Goal: Transaction & Acquisition: Purchase product/service

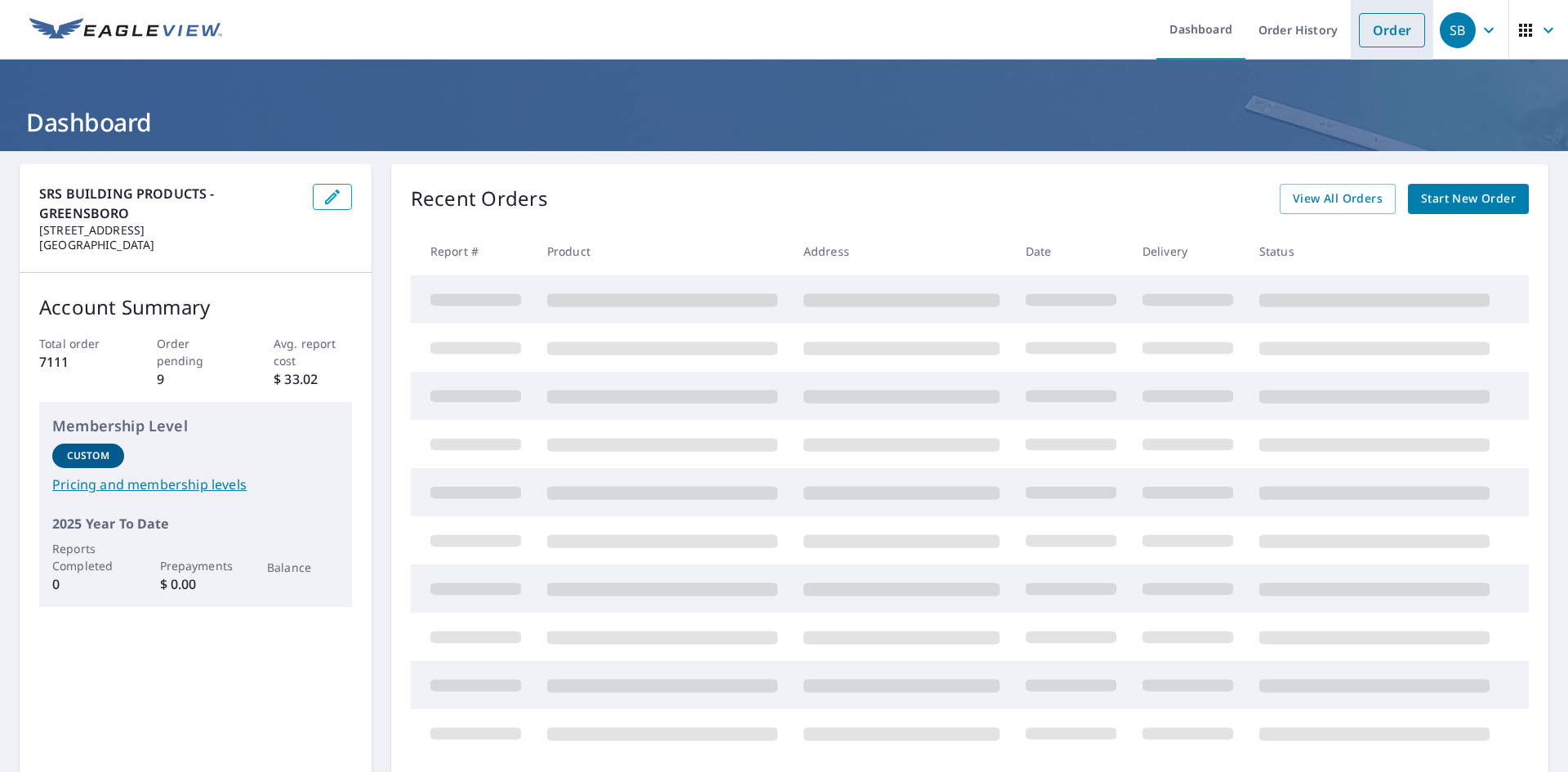
click at [1399, 31] on link "Order" at bounding box center [1392, 31] width 66 height 35
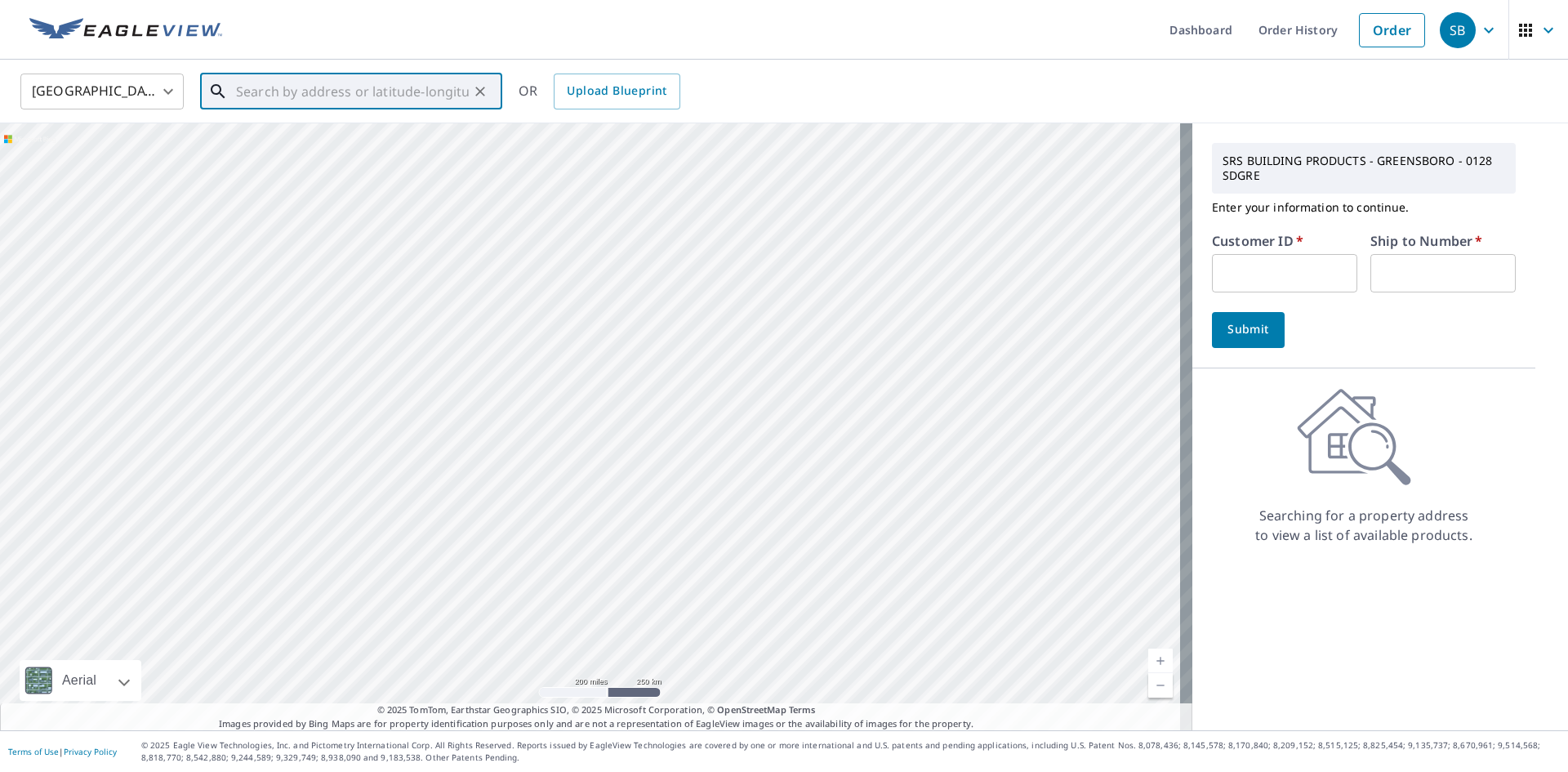
click at [358, 92] on input "text" at bounding box center [353, 91] width 233 height 45
paste input "[STREET_ADDRESS][PERSON_NAME]"
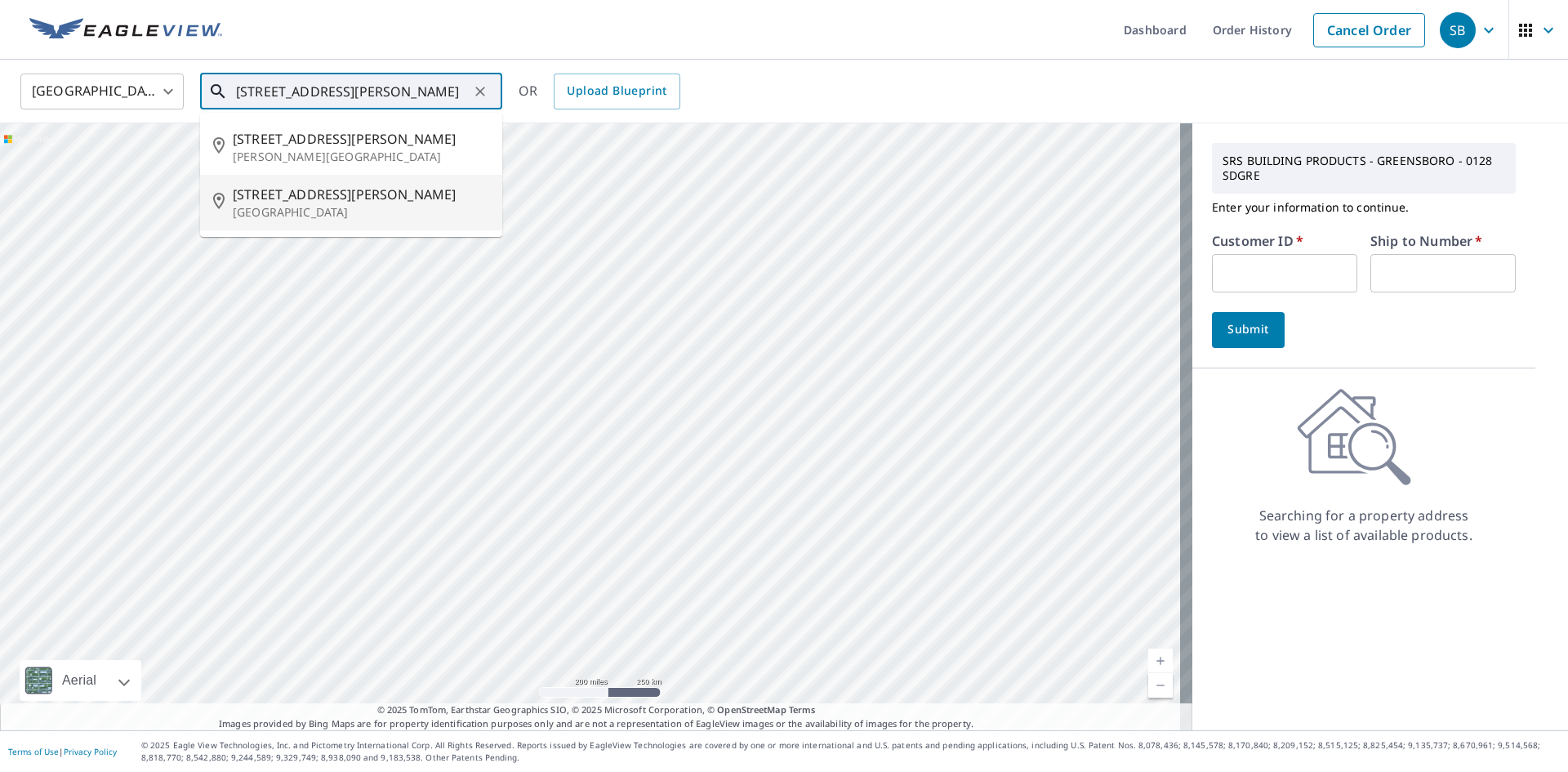
click at [378, 205] on p "[GEOGRAPHIC_DATA]" at bounding box center [361, 212] width 257 height 17
type input "[STREET_ADDRESS][PERSON_NAME]"
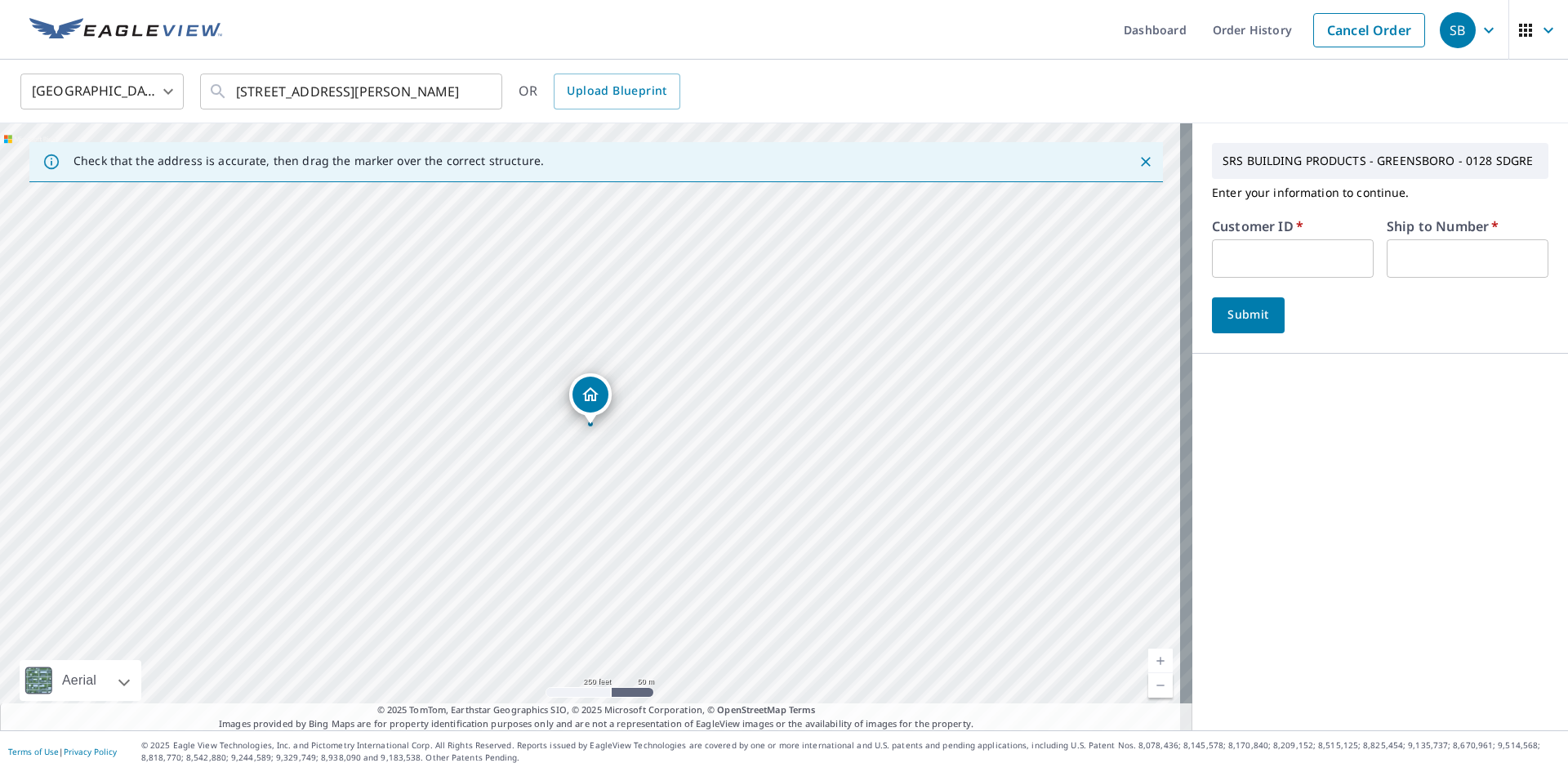
click at [1313, 261] on input "text" at bounding box center [1293, 258] width 162 height 38
type input "S024378"
drag, startPoint x: 1381, startPoint y: 244, endPoint x: 1386, endPoint y: 252, distance: 9.4
click at [1387, 244] on input "text" at bounding box center [1468, 258] width 162 height 38
type input "1"
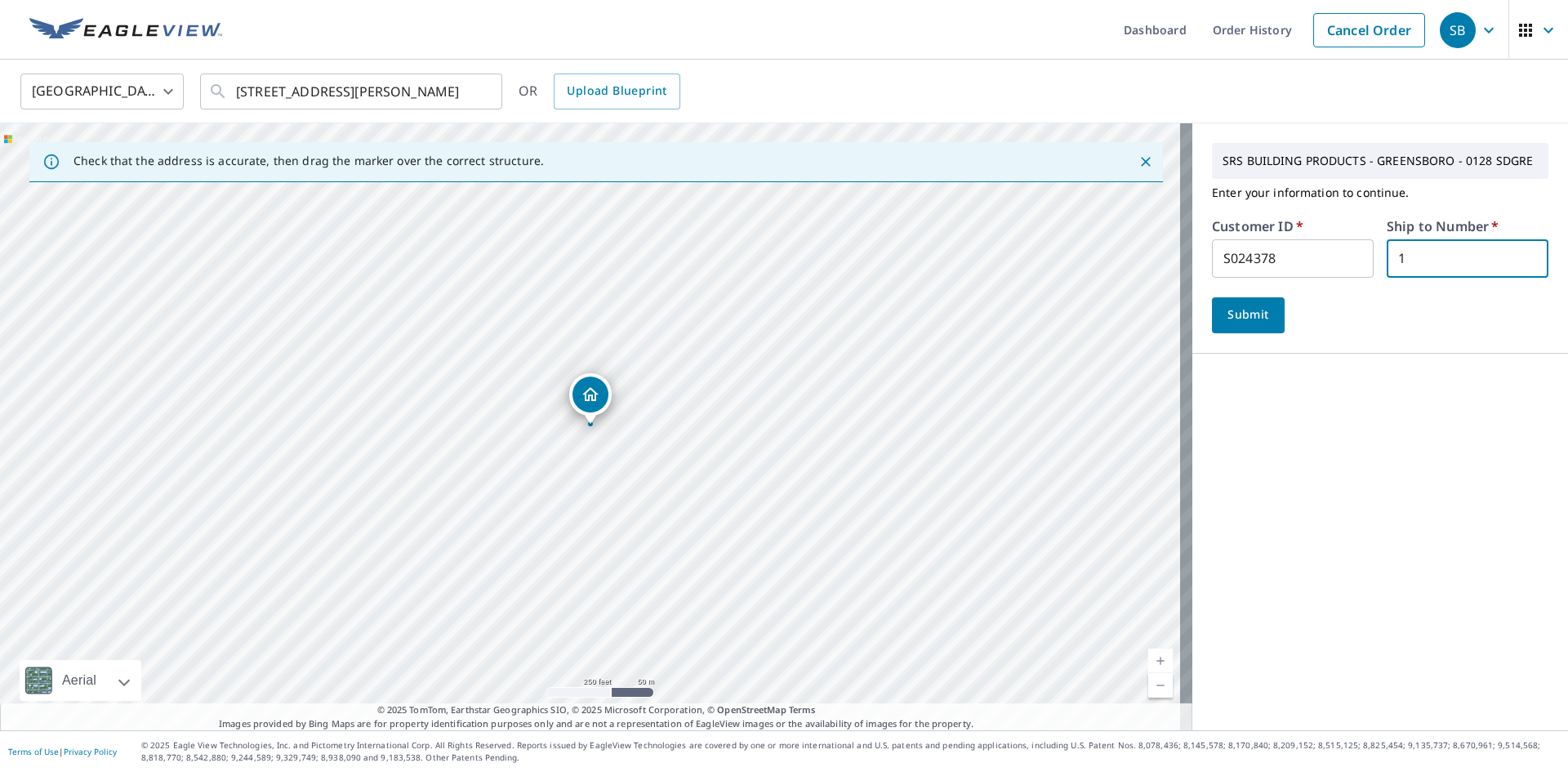
click at [1229, 317] on span "Submit" at bounding box center [1248, 315] width 46 height 21
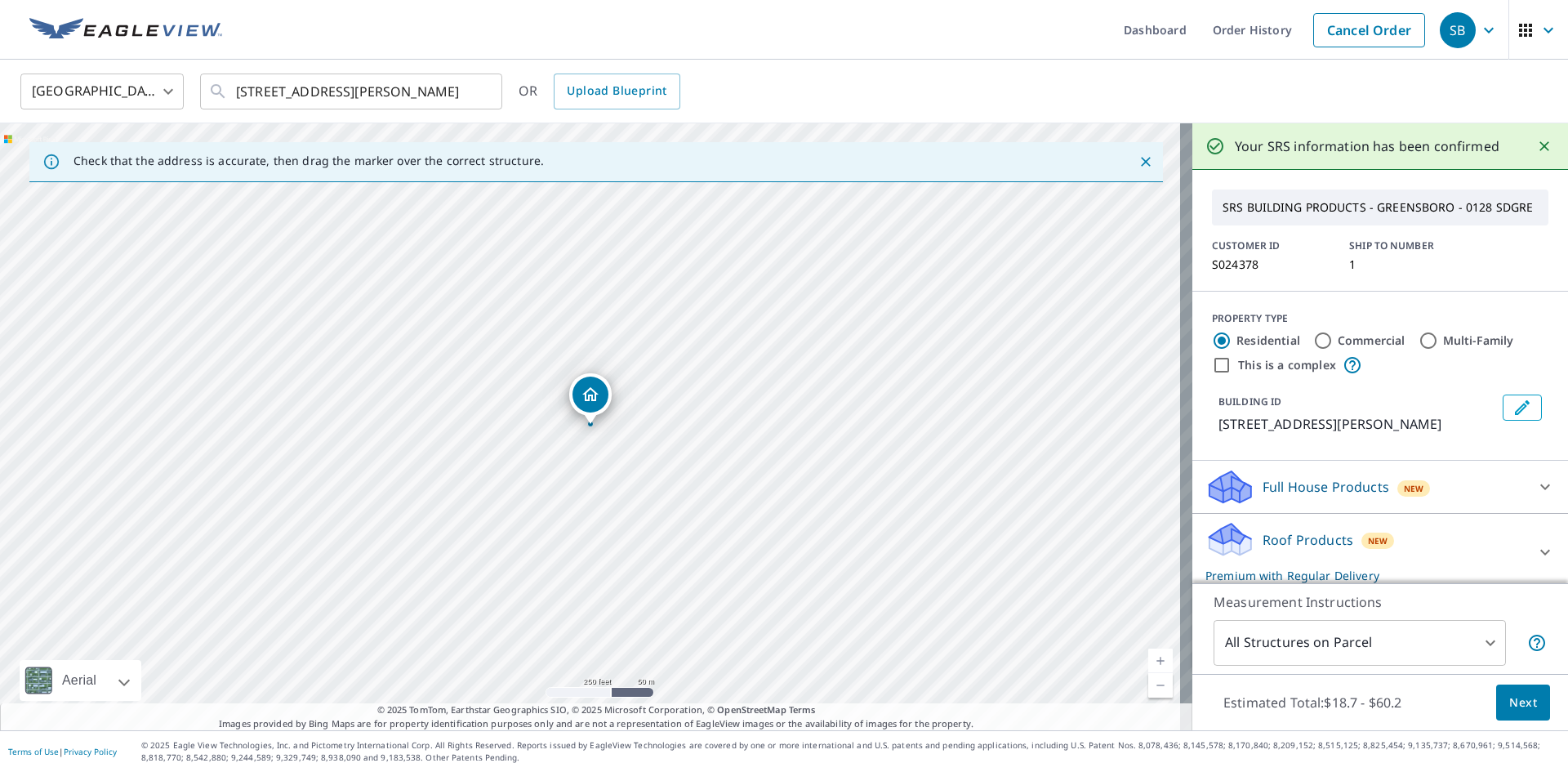
click at [1531, 695] on button "Next" at bounding box center [1523, 703] width 54 height 37
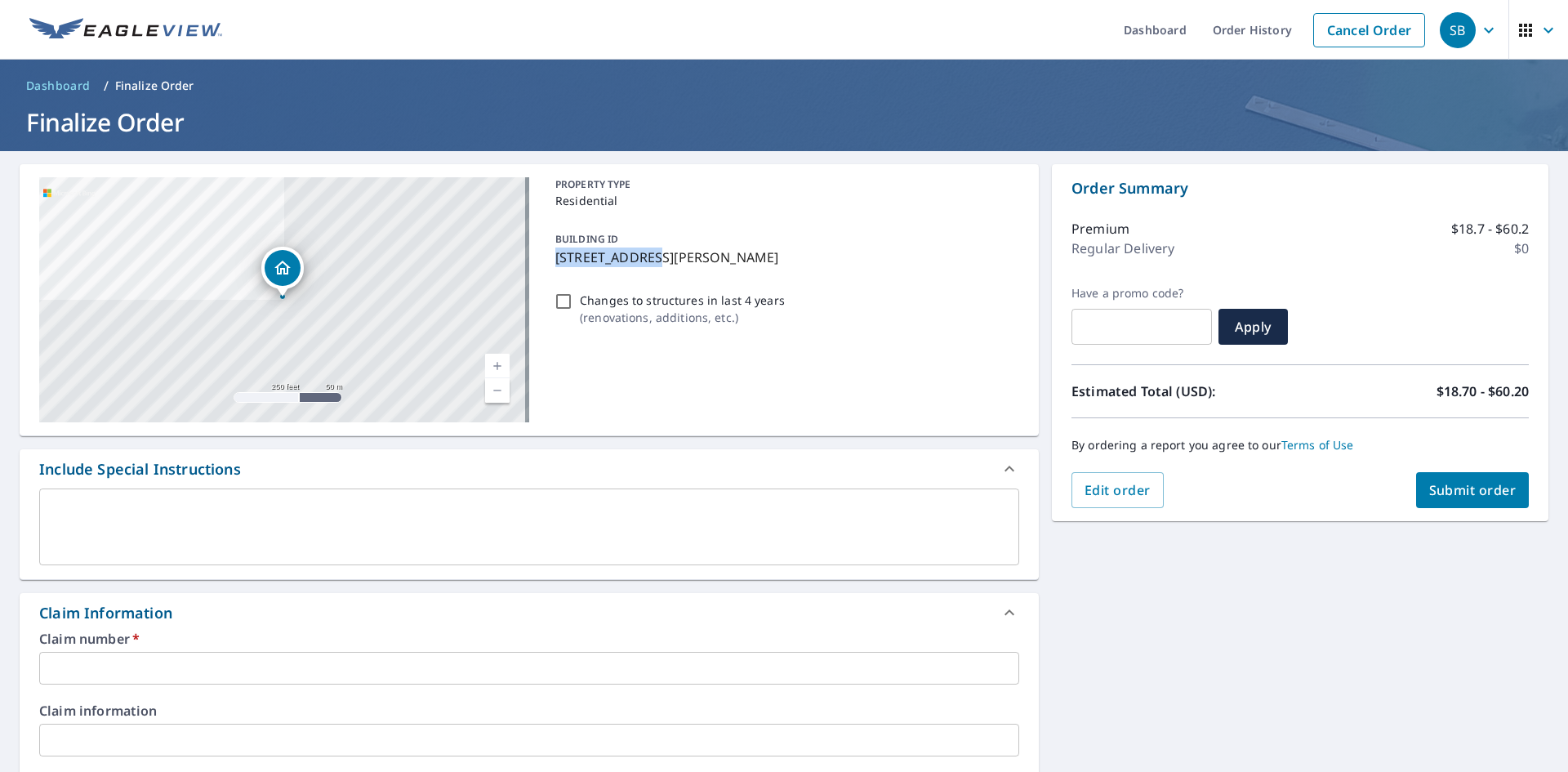
drag, startPoint x: 551, startPoint y: 253, endPoint x: 641, endPoint y: 254, distance: 90.0
click at [641, 254] on p "[STREET_ADDRESS][PERSON_NAME]" at bounding box center [784, 258] width 457 height 20
checkbox input "true"
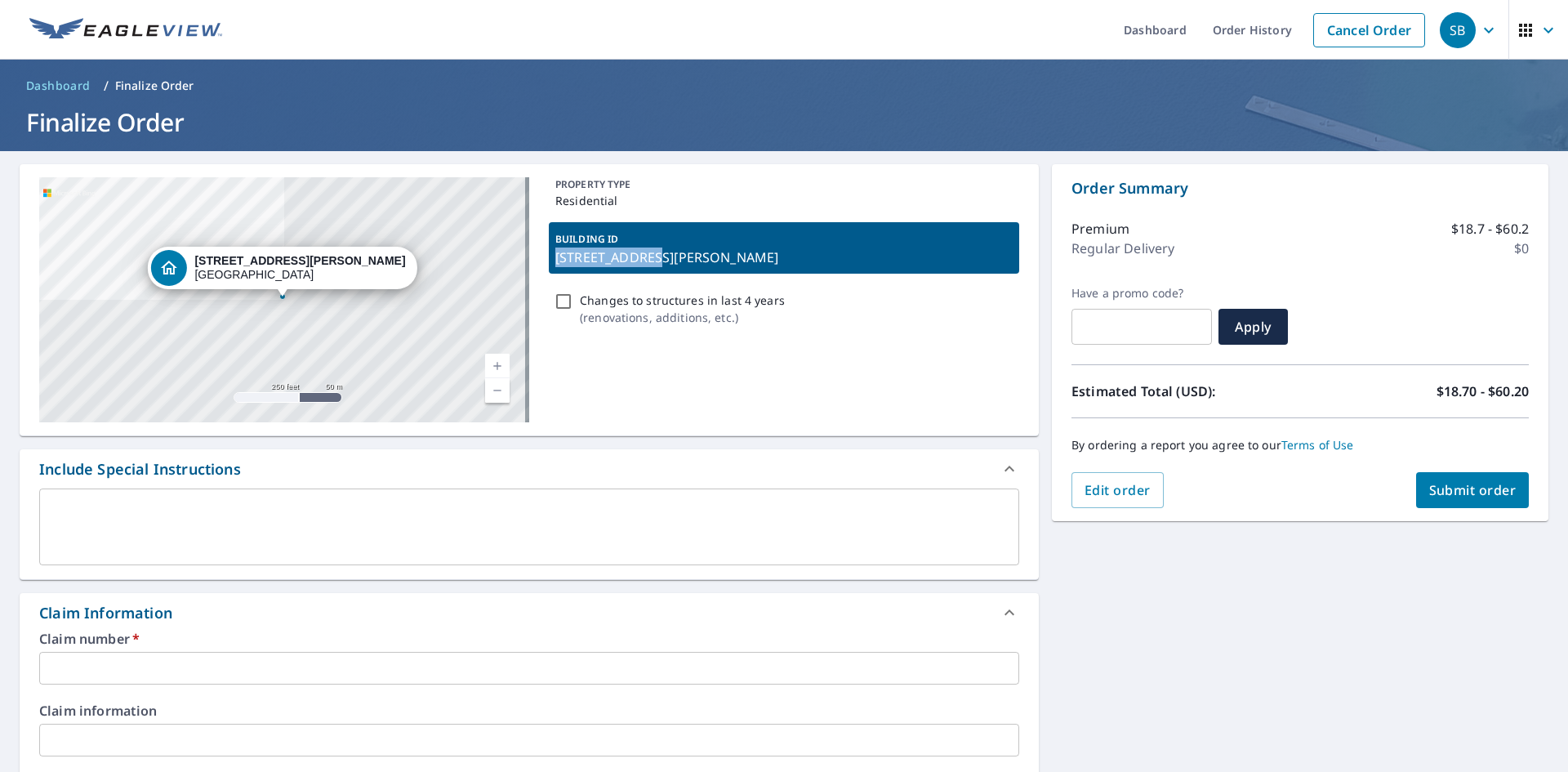
copy p "[STREET_ADDRESS][PERSON_NAME]"
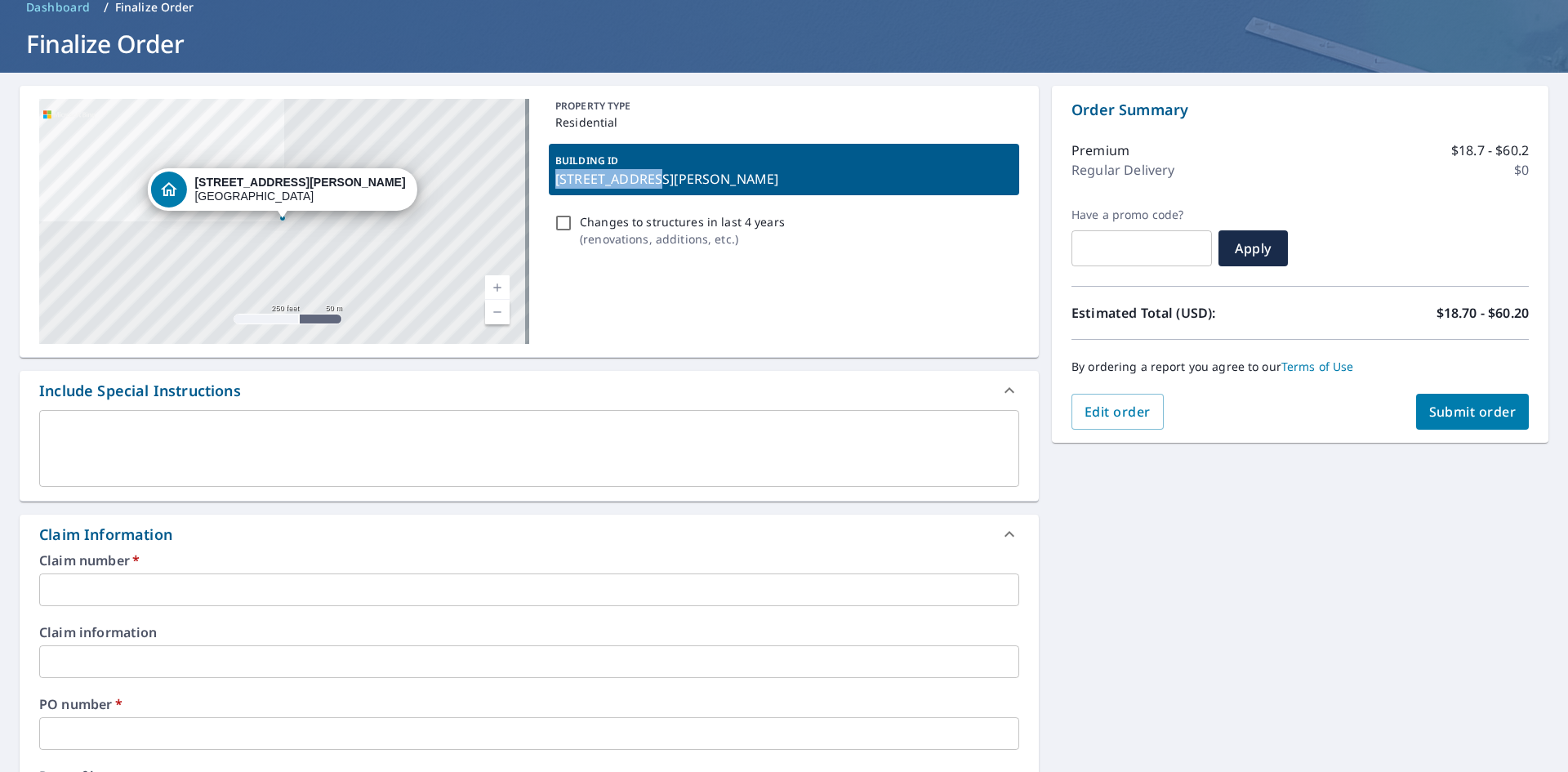
scroll to position [245, 0]
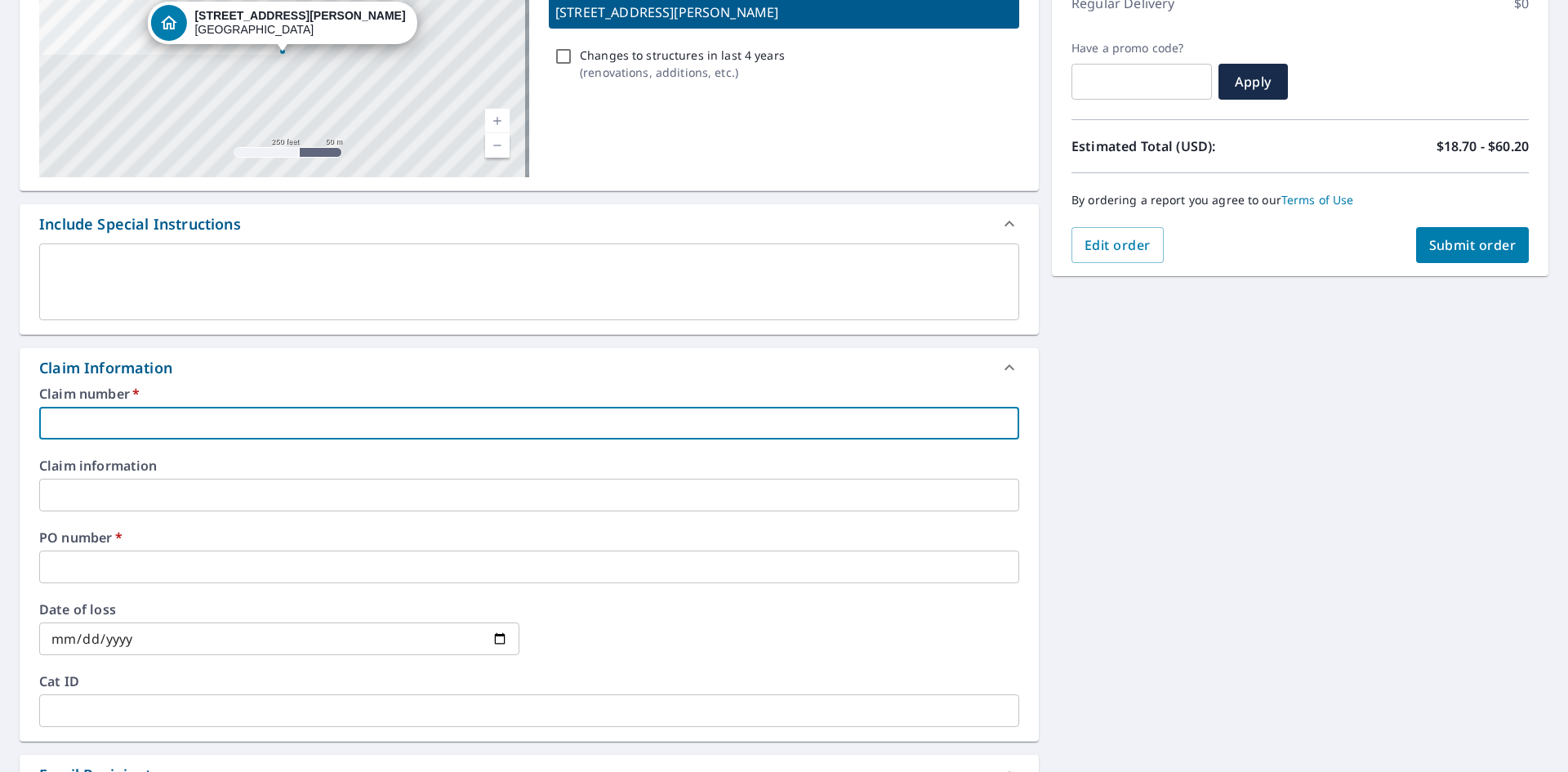
click at [215, 424] on input "text" at bounding box center [528, 424] width 980 height 33
paste input "[STREET_ADDRESS][PERSON_NAME]"
type input "[STREET_ADDRESS][PERSON_NAME]"
checkbox input "true"
type input "[STREET_ADDRESS][PERSON_NAME]"
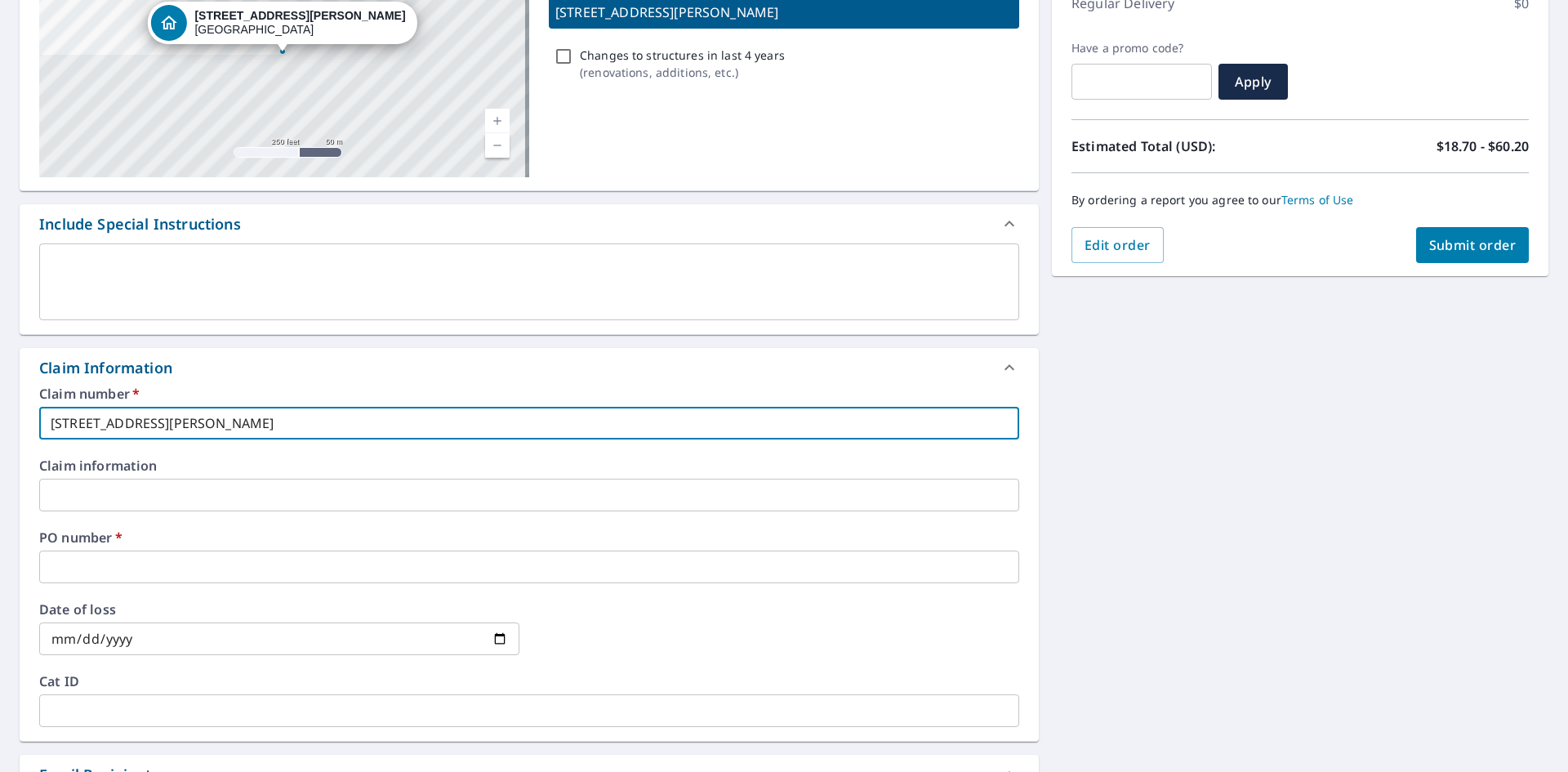
click at [216, 555] on input "text" at bounding box center [528, 567] width 980 height 33
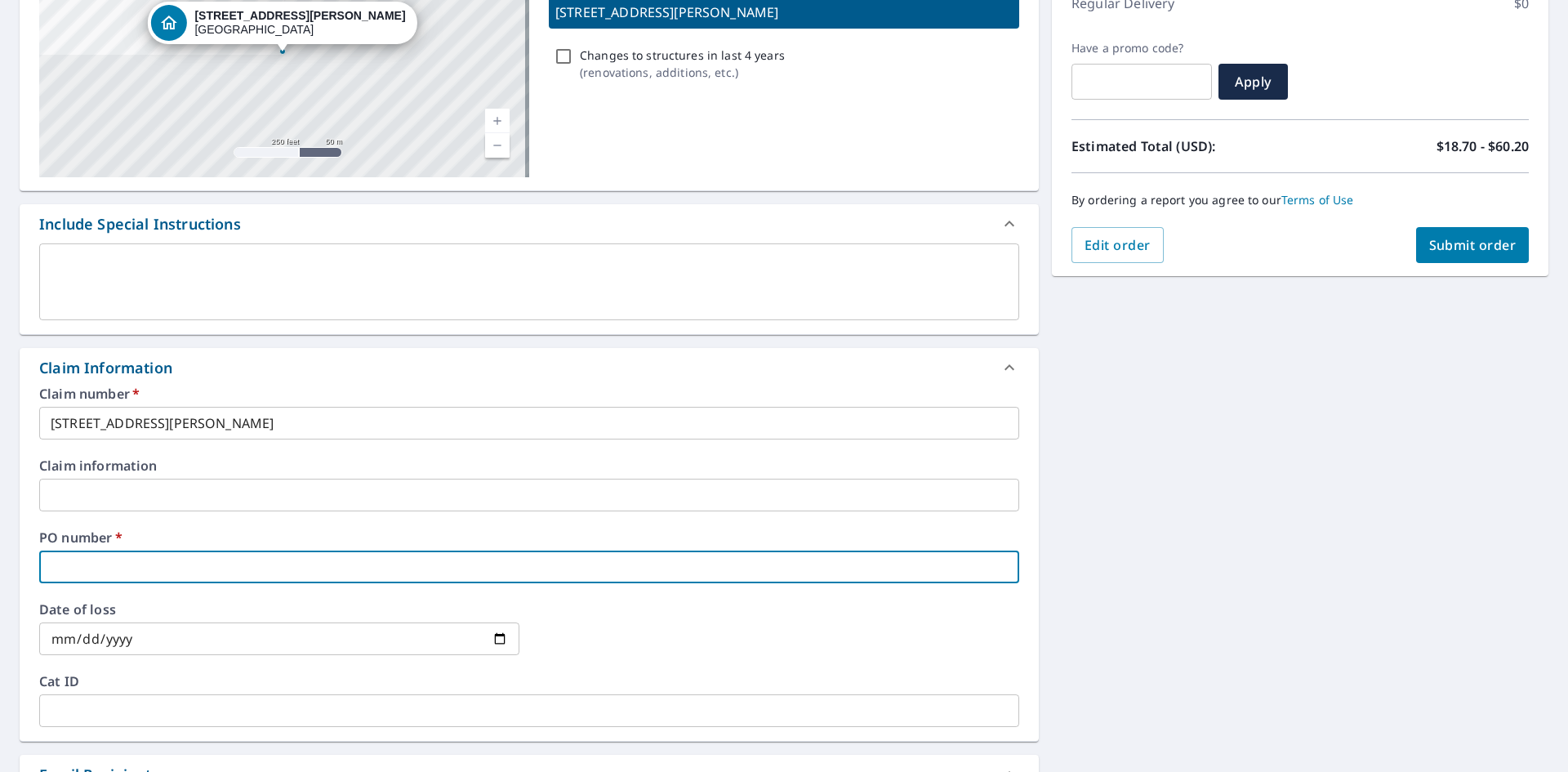
paste input "[STREET_ADDRESS][PERSON_NAME]"
type input "[STREET_ADDRESS][PERSON_NAME]"
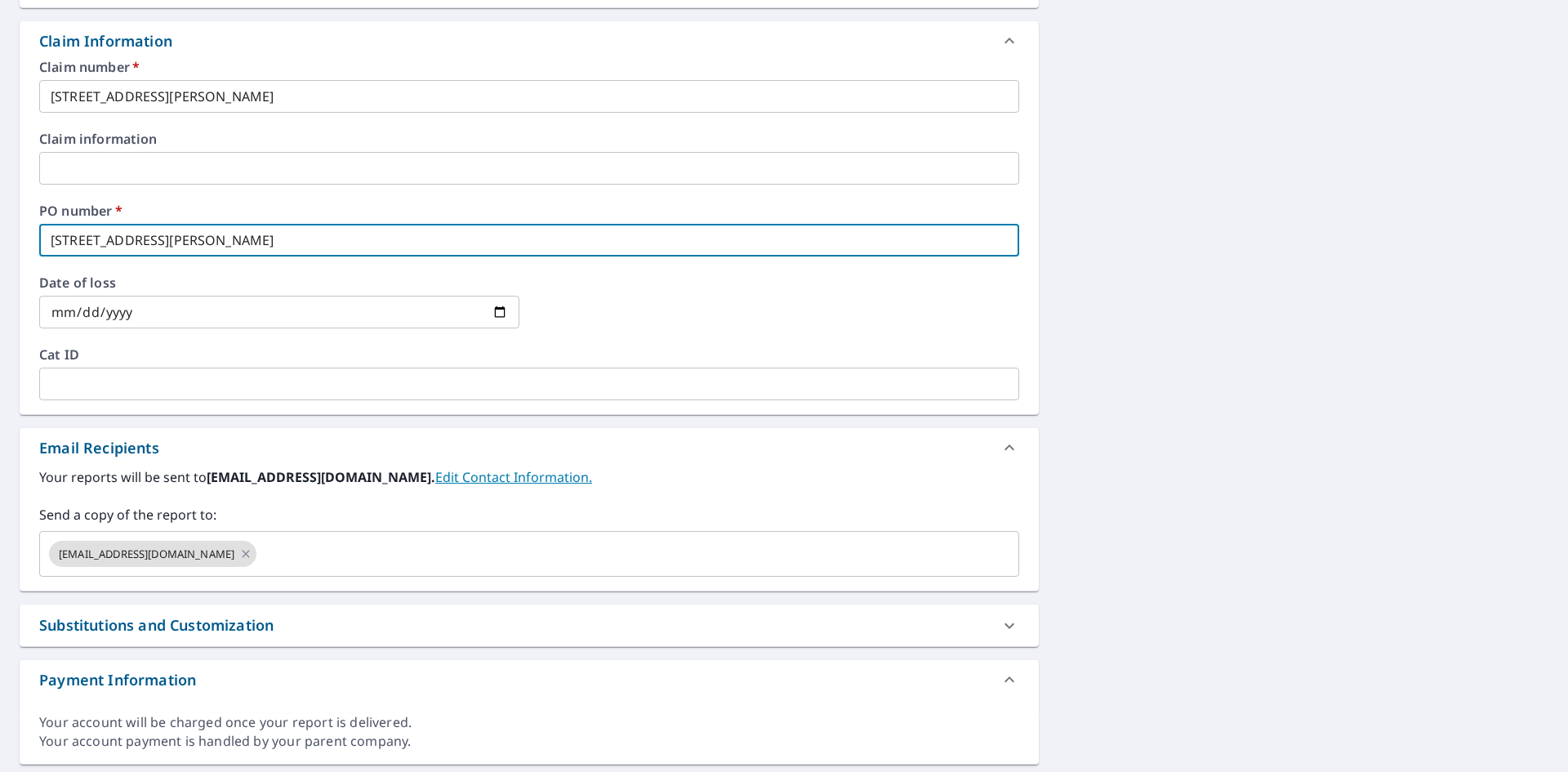
scroll to position [619, 0]
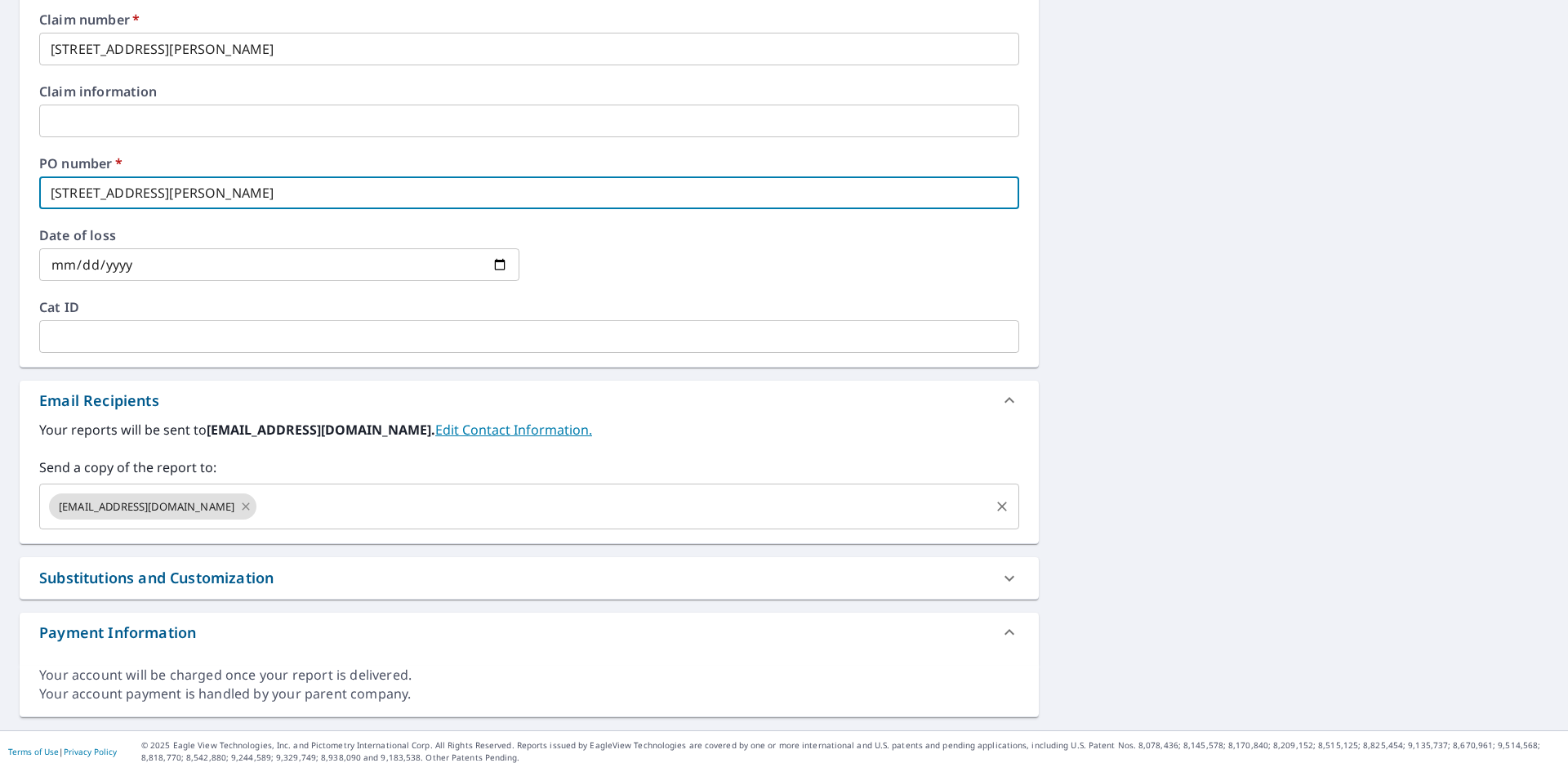
click at [252, 513] on icon at bounding box center [246, 506] width 13 height 18
checkbox input "true"
type input "[STREET_ADDRESS][PERSON_NAME]"
click at [259, 513] on input "text" at bounding box center [623, 507] width 728 height 31
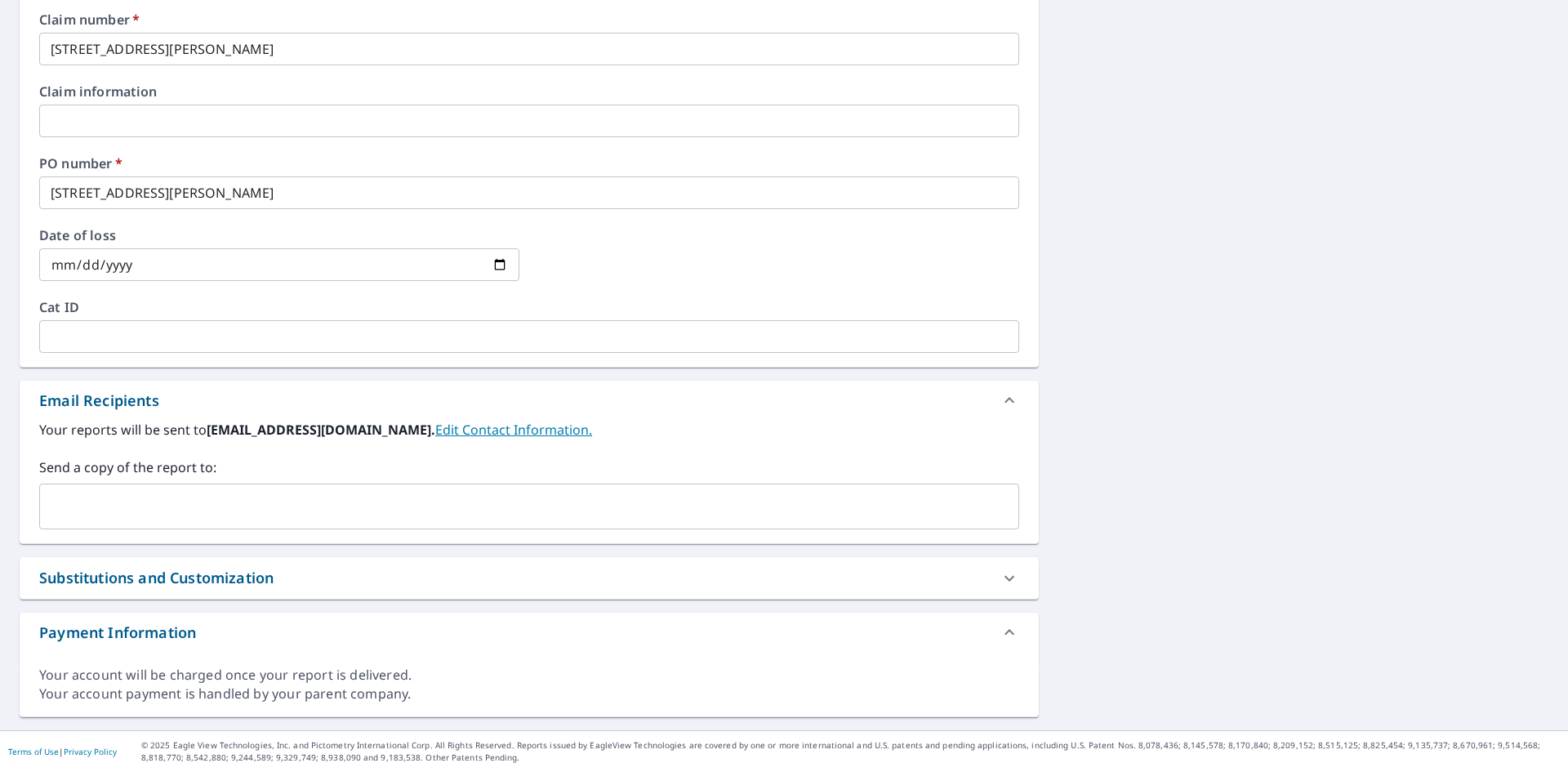
click at [343, 521] on input "text" at bounding box center [517, 507] width 941 height 31
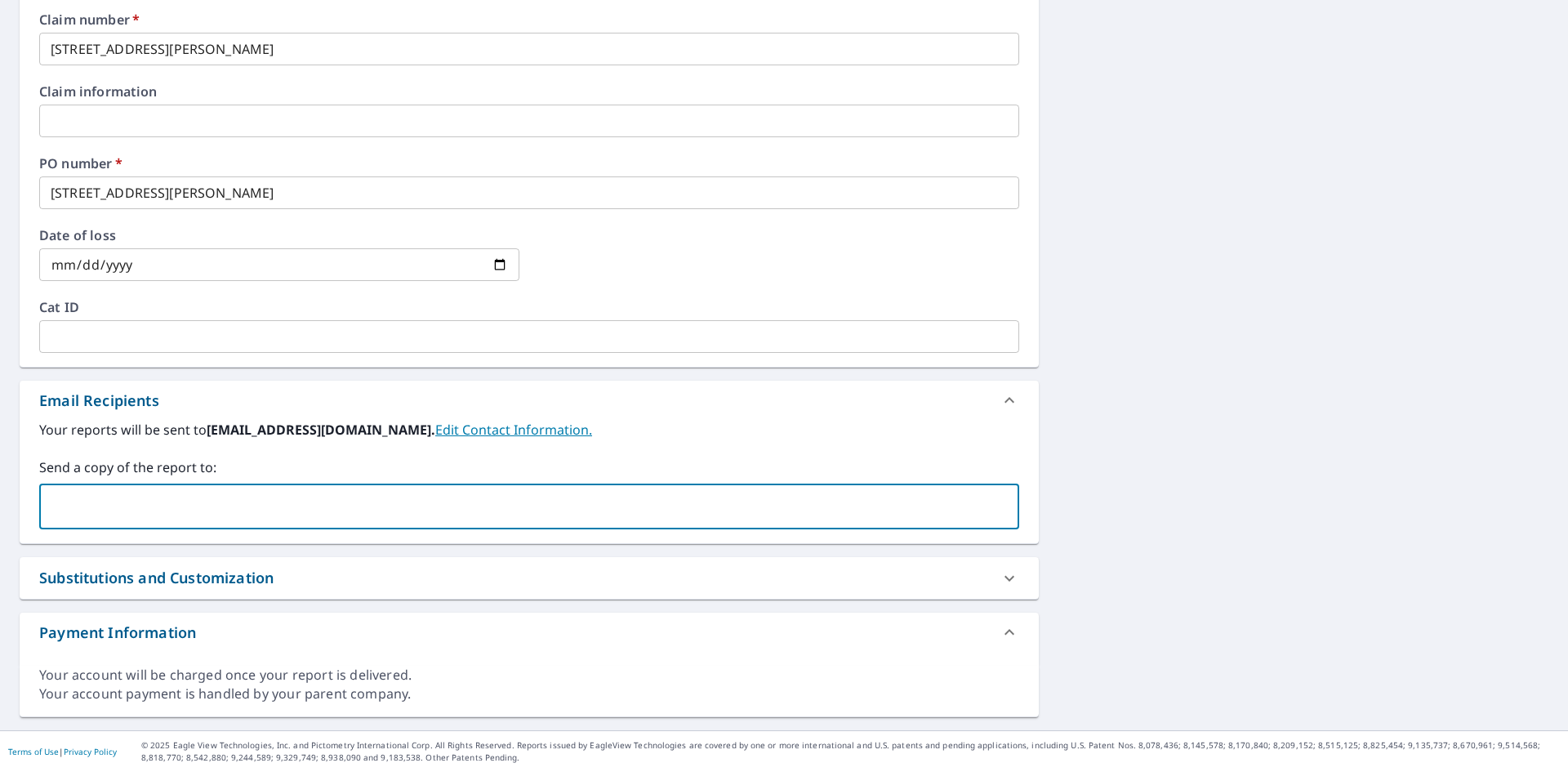
paste input "[EMAIL_ADDRESS][DOMAIN_NAME]"
type input "[EMAIL_ADDRESS][DOMAIN_NAME]"
checkbox input "true"
click at [306, 507] on input "text" at bounding box center [623, 507] width 728 height 31
paste input "[PERSON_NAME][EMAIL_ADDRESS][DOMAIN_NAME]"
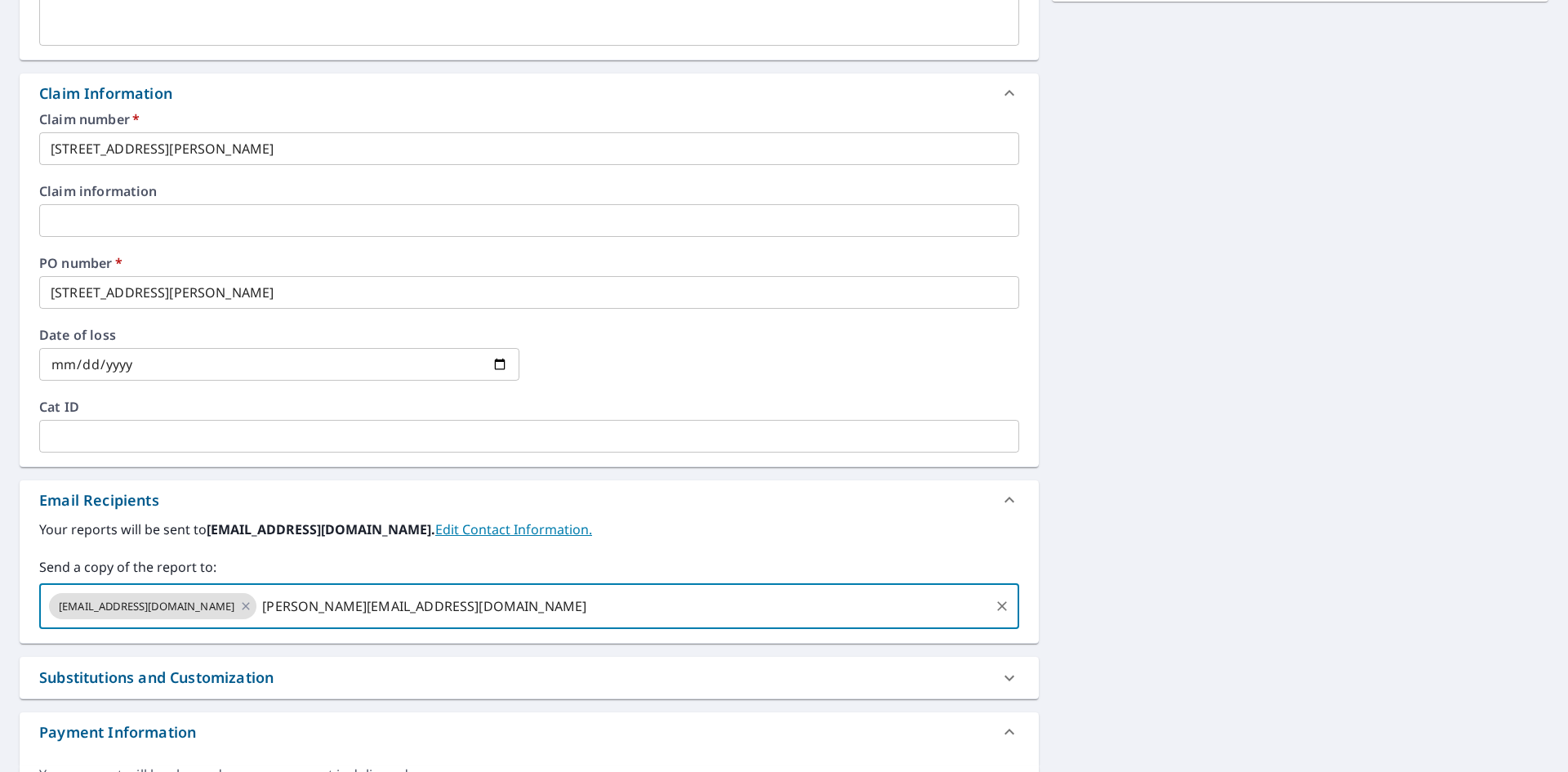
scroll to position [211, 0]
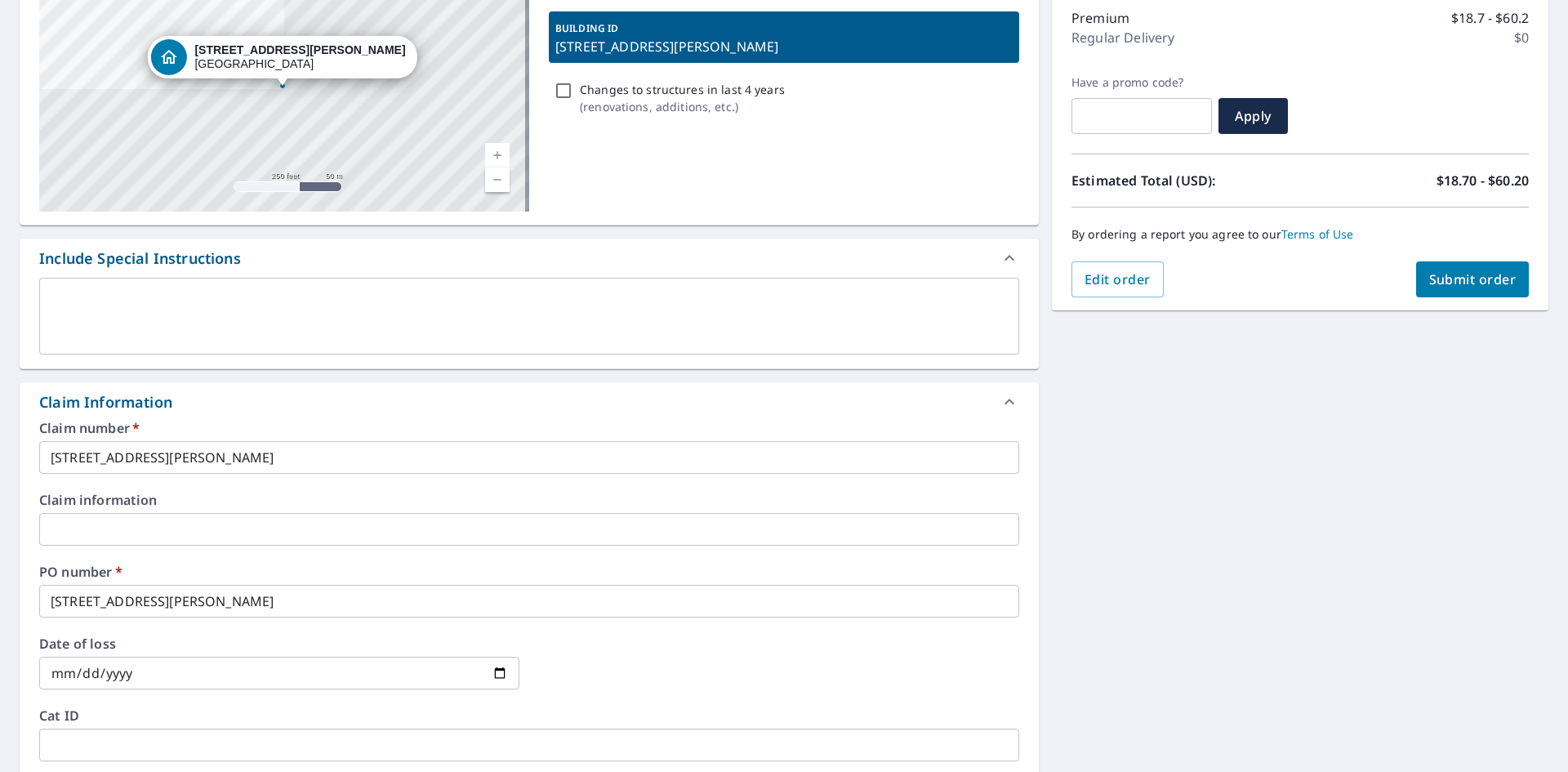
type input "[PERSON_NAME][EMAIL_ADDRESS][DOMAIN_NAME]"
click at [1436, 279] on span "Submit order" at bounding box center [1473, 279] width 88 height 18
checkbox input "true"
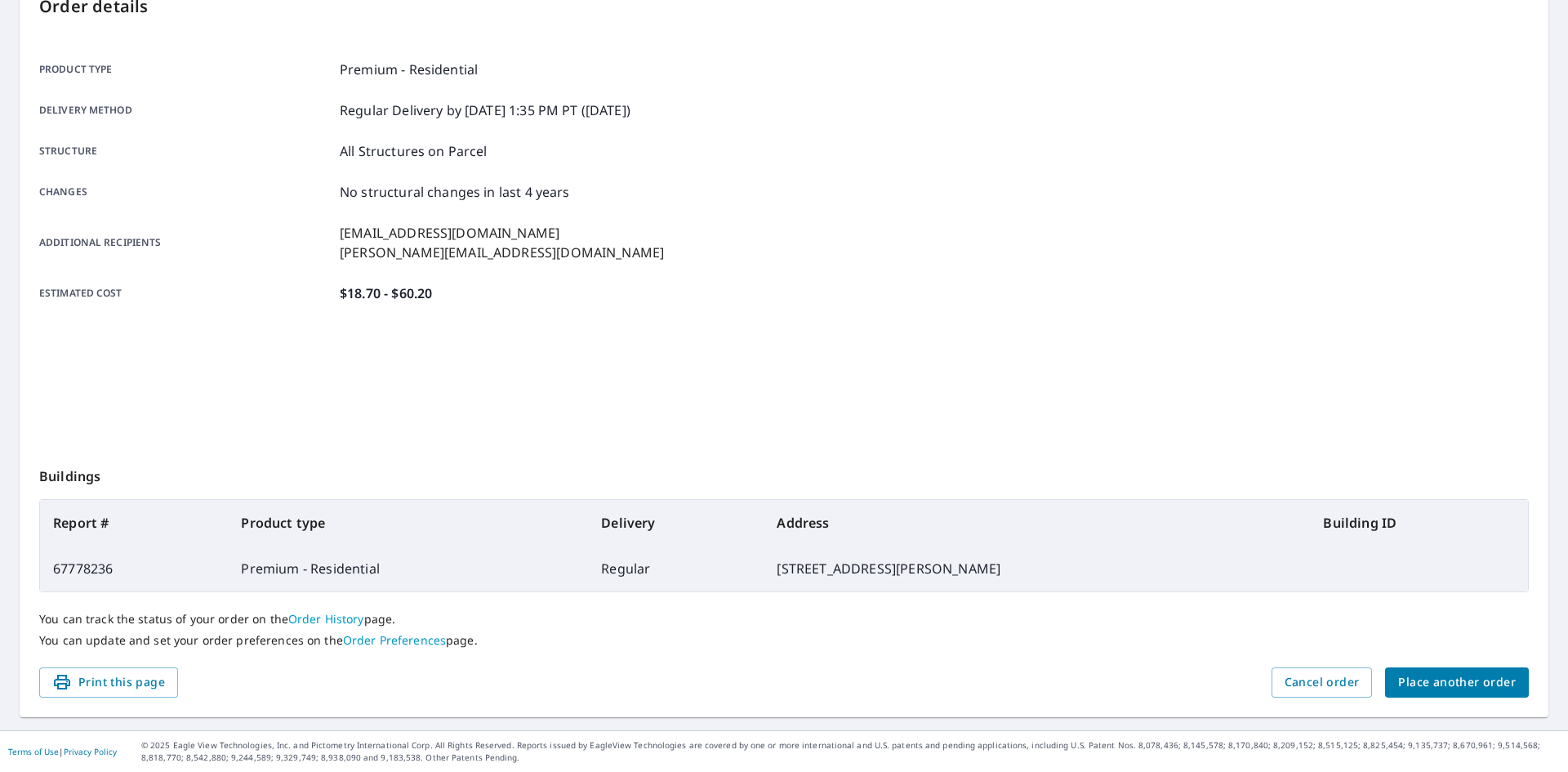
scroll to position [190, 0]
